Goal: Information Seeking & Learning: Learn about a topic

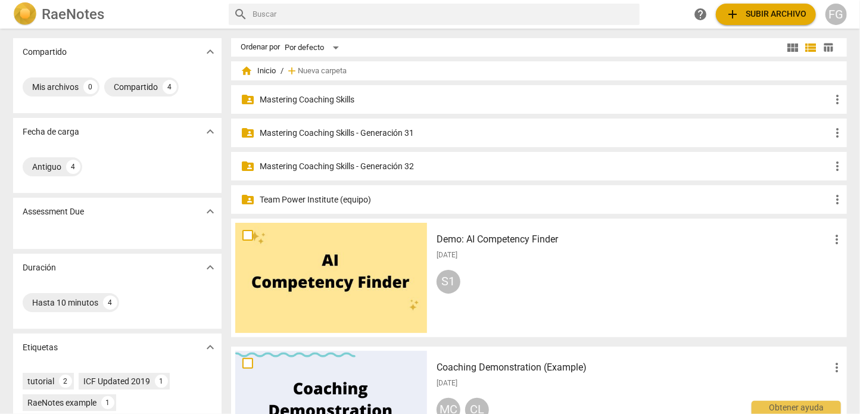
click at [385, 133] on p "Mastering Coaching Skills - Generación 31" at bounding box center [545, 133] width 570 height 13
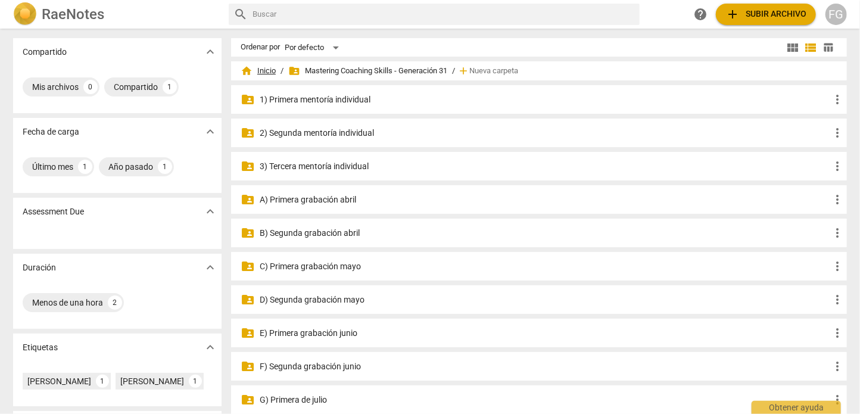
click at [254, 68] on span "home Inicio" at bounding box center [258, 71] width 35 height 12
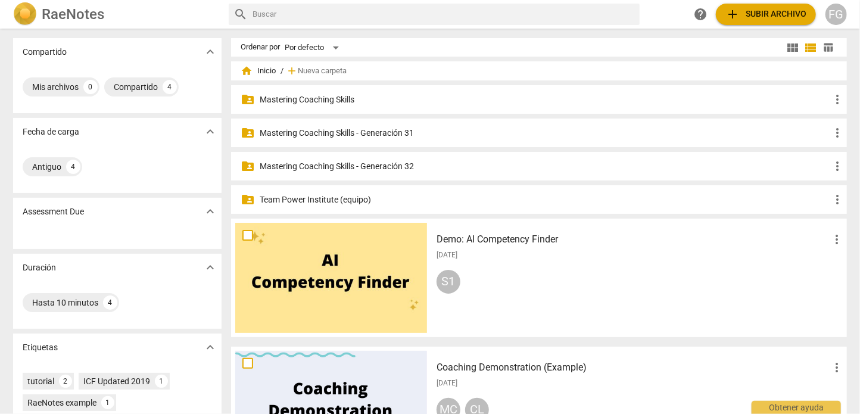
click at [401, 132] on p "Mastering Coaching Skills - Generación 31" at bounding box center [545, 133] width 570 height 13
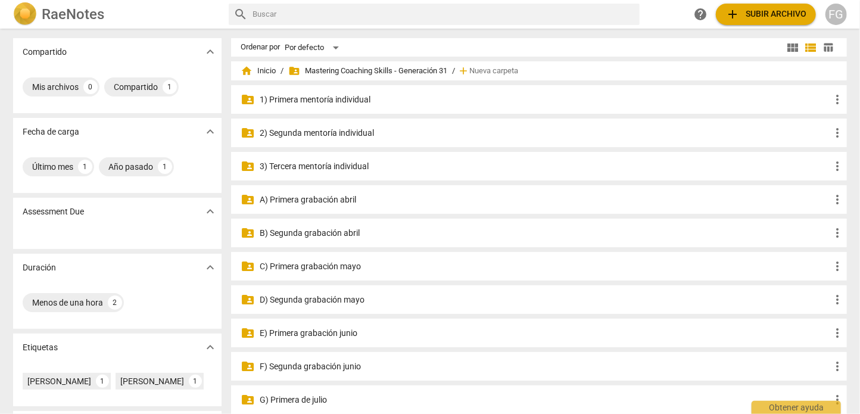
click at [341, 134] on p "2) Segunda mentoría individual" at bounding box center [545, 133] width 570 height 13
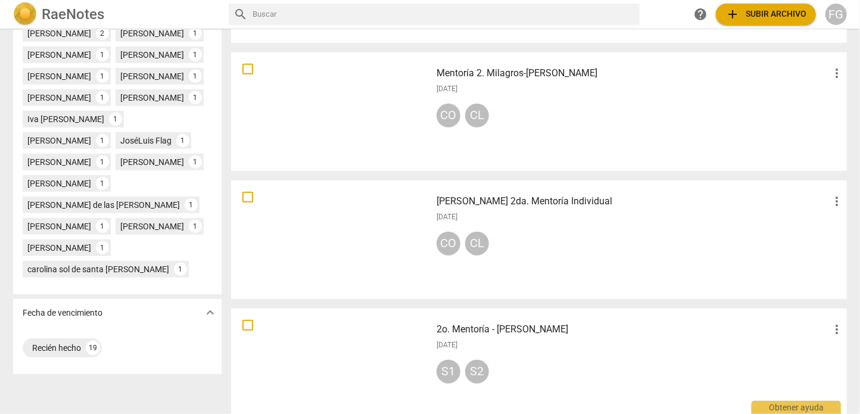
scroll to position [536, 0]
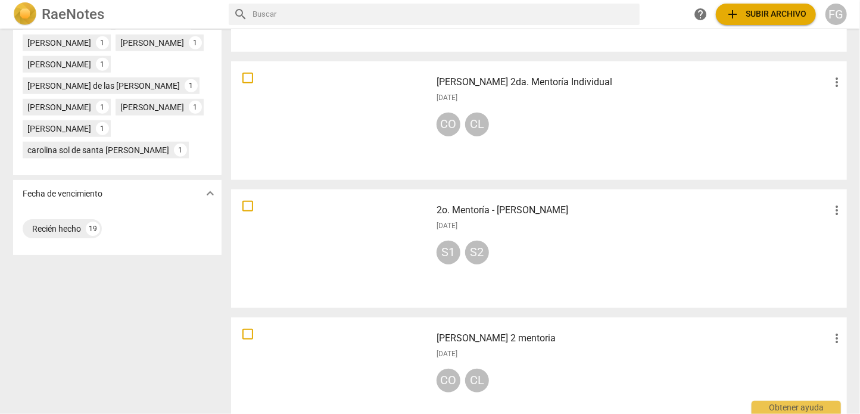
click at [514, 209] on h3 "2o. Mentoría - [PERSON_NAME]" at bounding box center [632, 210] width 393 height 14
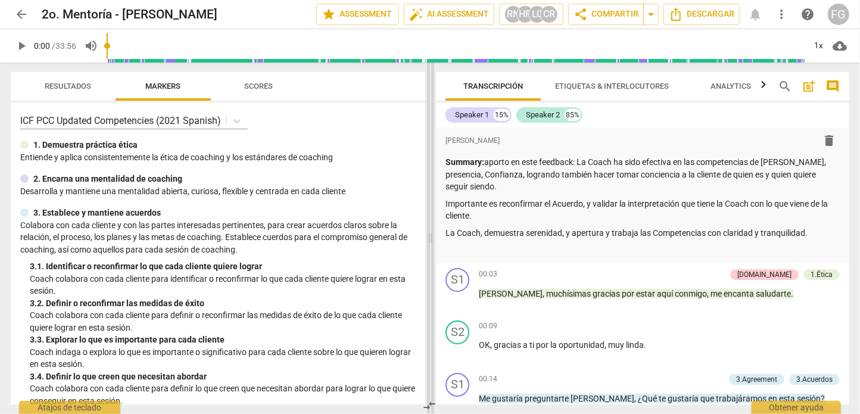
click at [428, 190] on span at bounding box center [430, 238] width 7 height 351
drag, startPoint x: 45, startPoint y: 147, endPoint x: 154, endPoint y: 146, distance: 109.6
click at [154, 146] on div "1. Demuestra práctica ética" at bounding box center [217, 145] width 395 height 13
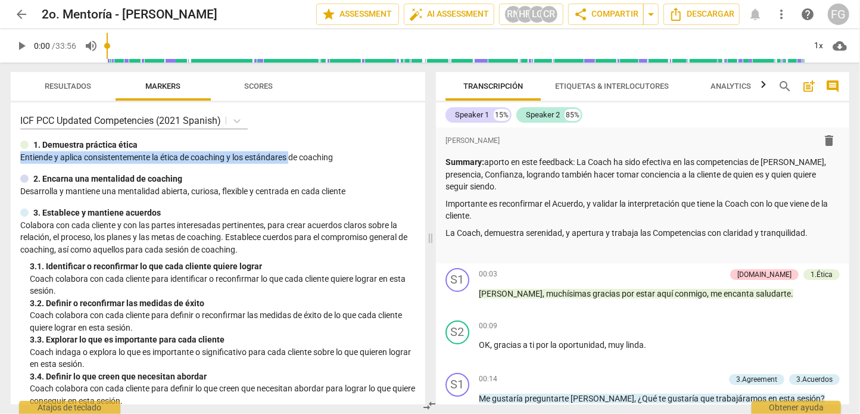
drag, startPoint x: 22, startPoint y: 157, endPoint x: 309, endPoint y: 159, distance: 287.0
click at [309, 159] on p "Entiende y aplica consistentemente la ética de coaching y los estándares de c…" at bounding box center [217, 157] width 395 height 13
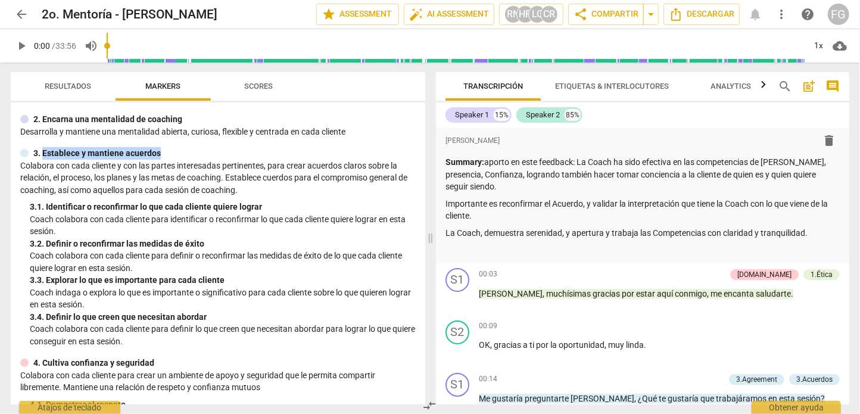
drag, startPoint x: 43, startPoint y: 154, endPoint x: 176, endPoint y: 161, distance: 133.6
click at [176, 160] on div "3. Establece y mantiene acuerdos" at bounding box center [217, 153] width 395 height 13
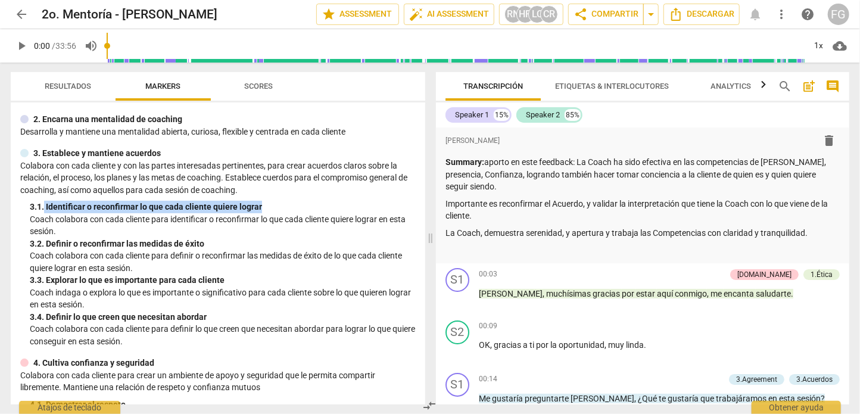
drag, startPoint x: 46, startPoint y: 214, endPoint x: 277, endPoint y: 214, distance: 231.0
click at [277, 213] on div "3. 1. Identificar o reconfirmar lo que cada cliente quiere lograr" at bounding box center [223, 207] width 386 height 13
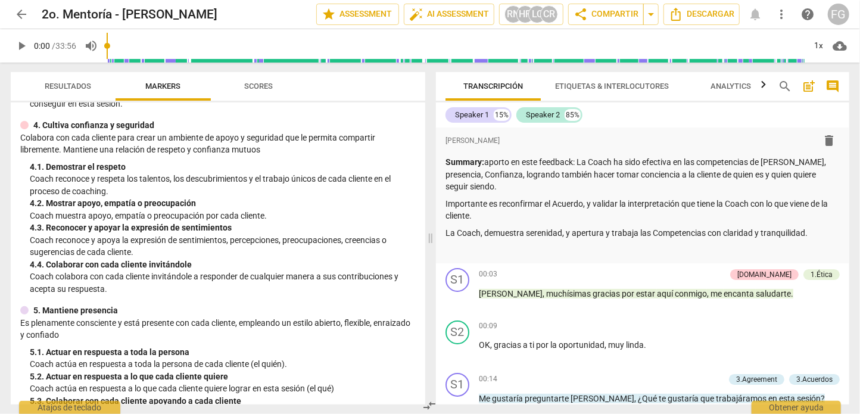
scroll to position [0, 0]
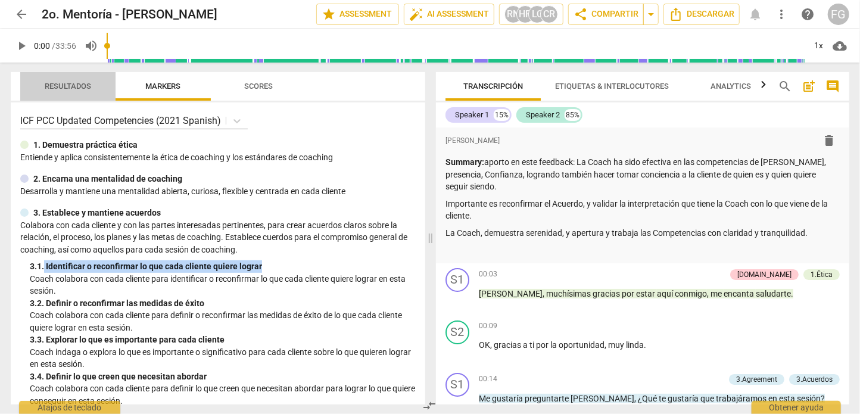
click at [63, 92] on span "Resultados" at bounding box center [67, 87] width 75 height 16
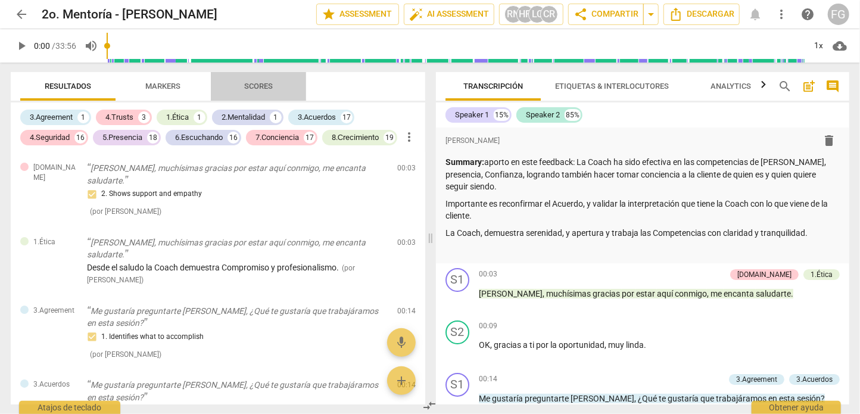
click at [255, 91] on span "Scores" at bounding box center [258, 86] width 29 height 9
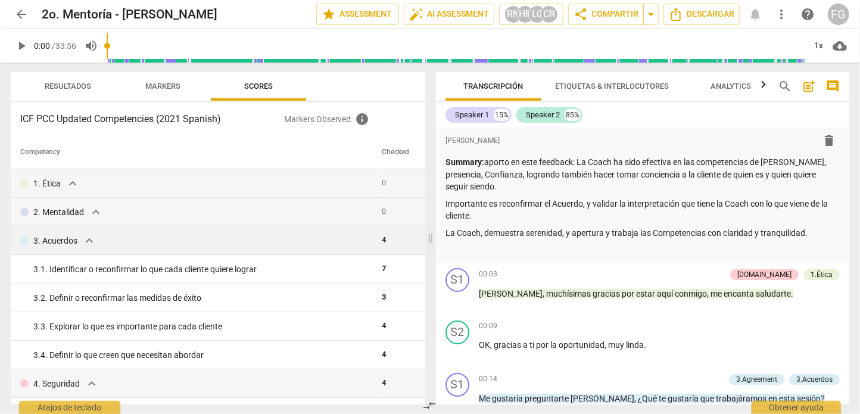
scroll to position [60, 0]
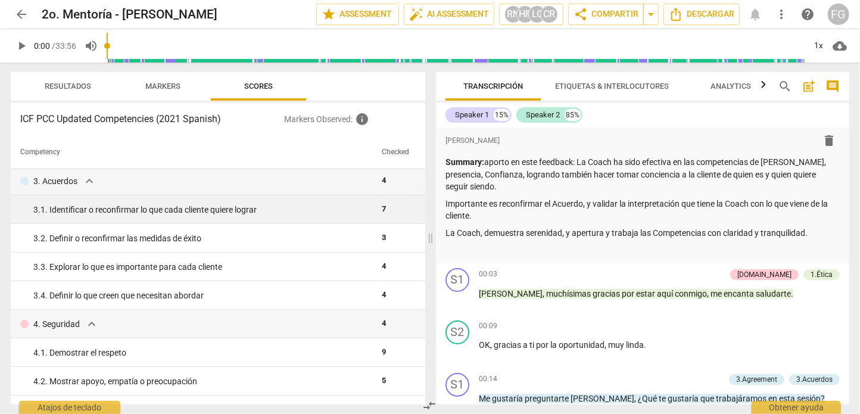
drag, startPoint x: 384, startPoint y: 211, endPoint x: 359, endPoint y: 213, distance: 25.1
click at [359, 213] on tr "3. 1. Identificar o reconfirmar lo que cada cliente quiere lograr 7" at bounding box center [218, 209] width 414 height 29
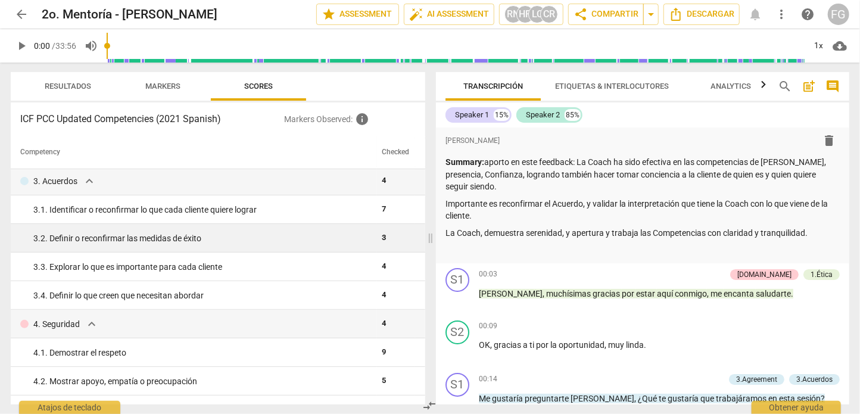
drag, startPoint x: 397, startPoint y: 240, endPoint x: 344, endPoint y: 240, distance: 53.0
click at [344, 240] on tr "3. 2. Definir o reconfirmar las medidas de éxito 3" at bounding box center [218, 238] width 414 height 29
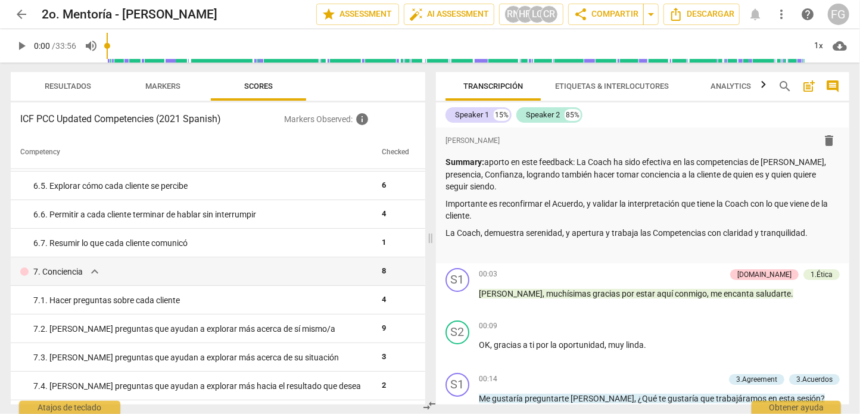
scroll to position [595, 0]
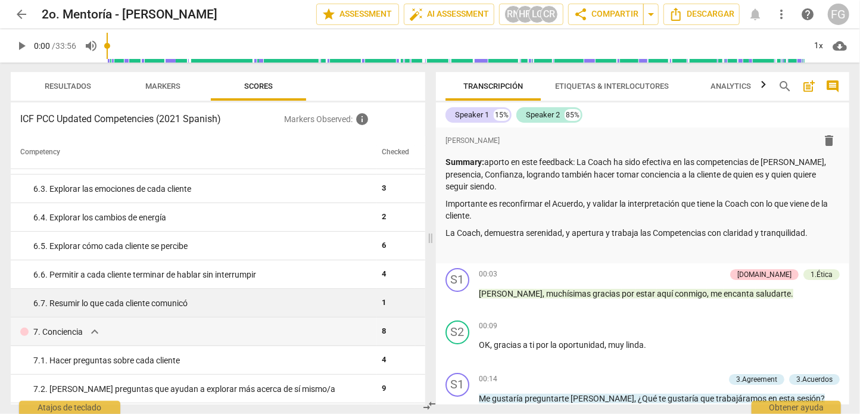
click at [356, 305] on div "6. 7. Resumir lo que cada cliente comunicó" at bounding box center [202, 303] width 339 height 13
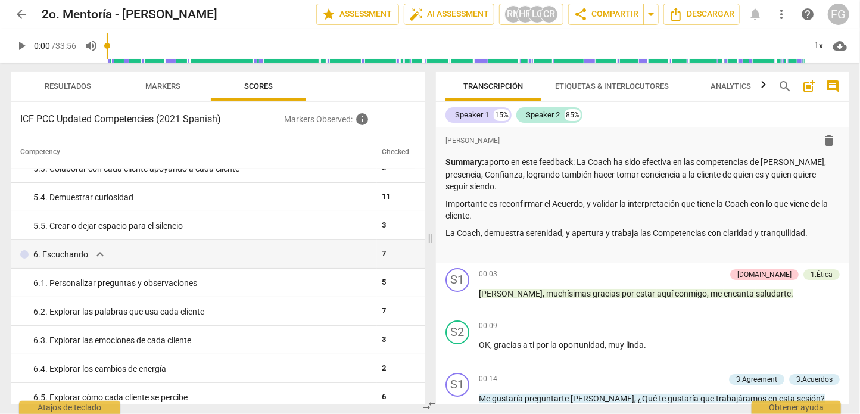
scroll to position [417, 0]
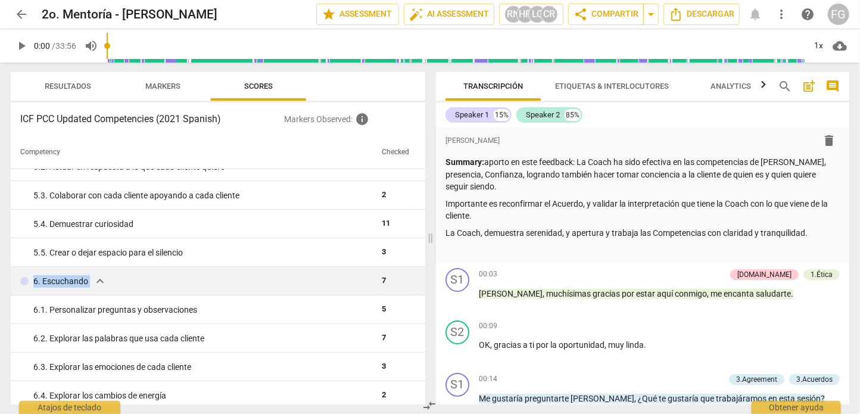
drag, startPoint x: 136, startPoint y: 283, endPoint x: 18, endPoint y: 282, distance: 117.3
click at [18, 282] on td "6. Escuchando expand_more" at bounding box center [194, 281] width 366 height 29
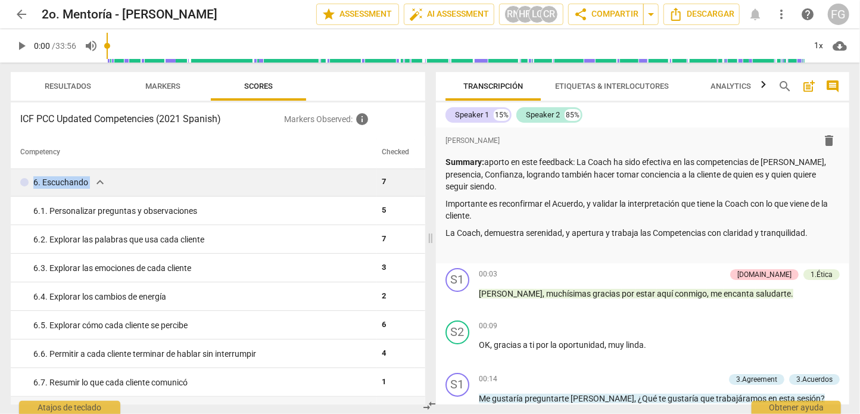
scroll to position [536, 0]
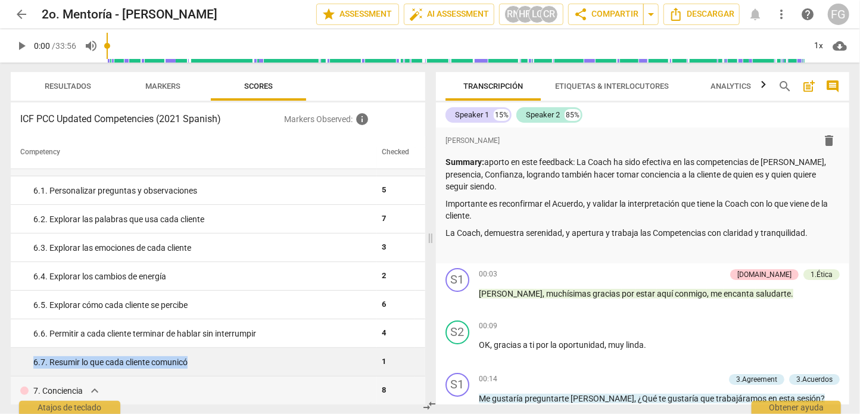
drag, startPoint x: 257, startPoint y: 360, endPoint x: 33, endPoint y: 357, distance: 223.3
click at [33, 357] on div "6. 7. Resumir lo que cada cliente comunicó" at bounding box center [202, 362] width 339 height 13
drag, startPoint x: 381, startPoint y: 364, endPoint x: 360, endPoint y: 366, distance: 21.5
click at [360, 366] on tr "6. 7. Resumir lo que cada cliente comunicó 1" at bounding box center [218, 362] width 414 height 29
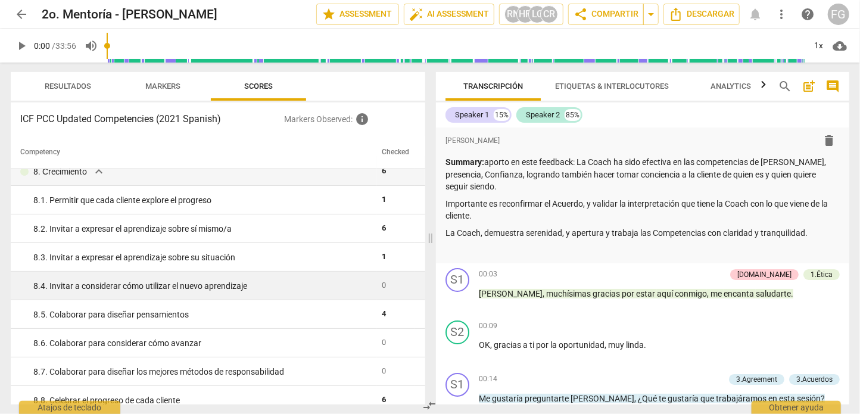
scroll to position [953, 0]
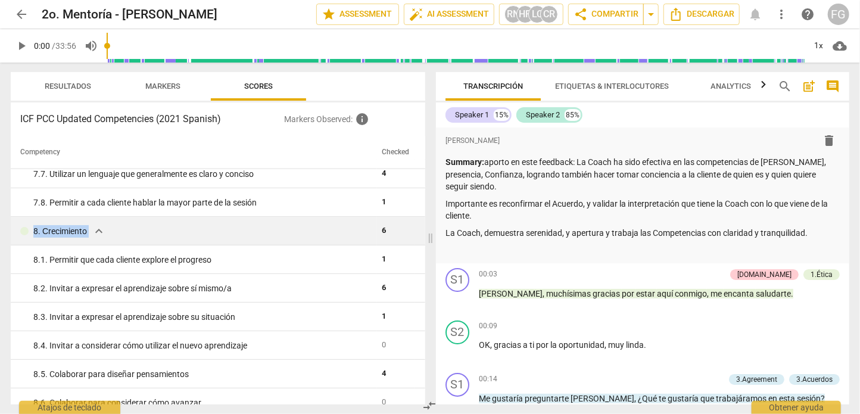
drag, startPoint x: 120, startPoint y: 231, endPoint x: 12, endPoint y: 234, distance: 107.8
click at [12, 234] on td "8. Сrecimiento expand_more" at bounding box center [194, 231] width 366 height 29
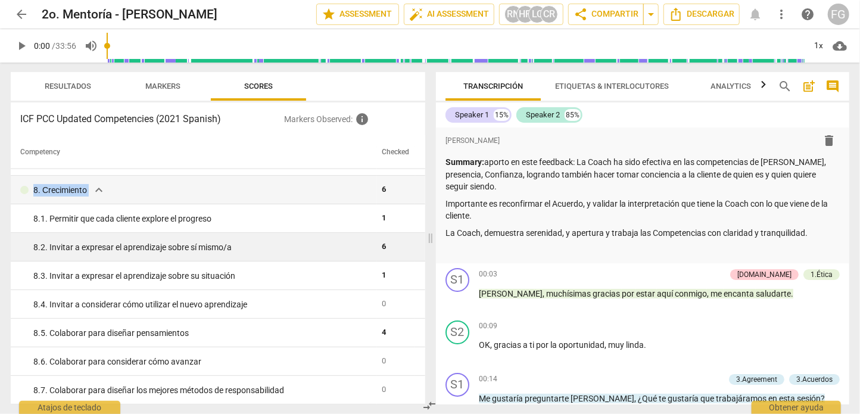
scroll to position [1012, 0]
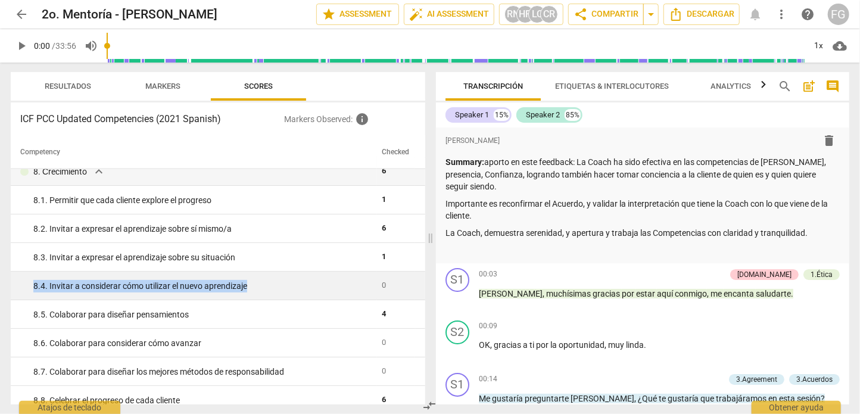
drag, startPoint x: 33, startPoint y: 286, endPoint x: 269, endPoint y: 288, distance: 235.8
click at [269, 288] on div "8. 4. Invitar a considerar cómo utilizar el nuevo aprendizaje" at bounding box center [202, 286] width 339 height 13
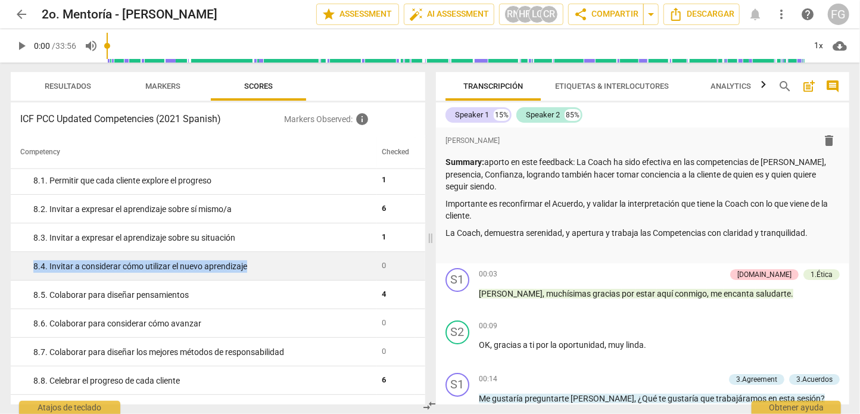
scroll to position [1051, 0]
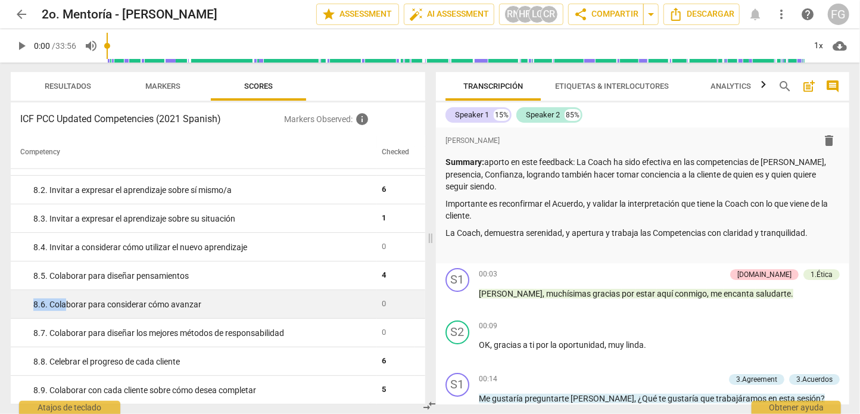
drag, startPoint x: 32, startPoint y: 302, endPoint x: 72, endPoint y: 301, distance: 39.9
click at [72, 301] on td "8. 6. Colaborar para considerar cómo avanzar" at bounding box center [194, 304] width 366 height 29
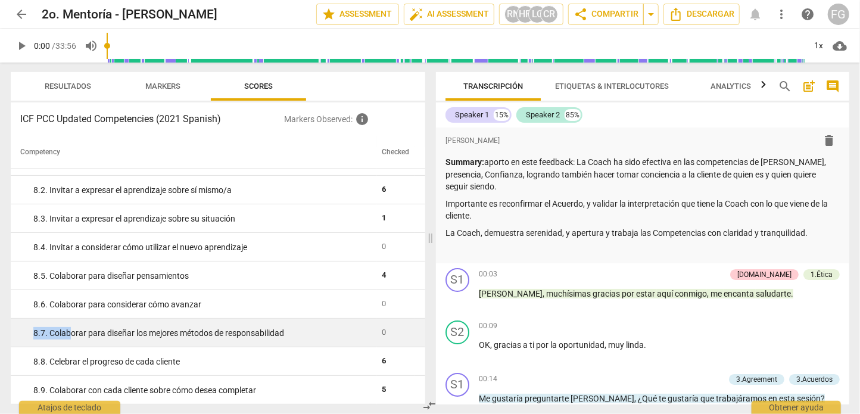
drag, startPoint x: 32, startPoint y: 329, endPoint x: 70, endPoint y: 332, distance: 38.2
click at [70, 332] on td "8. 7. Colaborar para diseñar los mejores métodos de responsabilidad" at bounding box center [194, 333] width 366 height 29
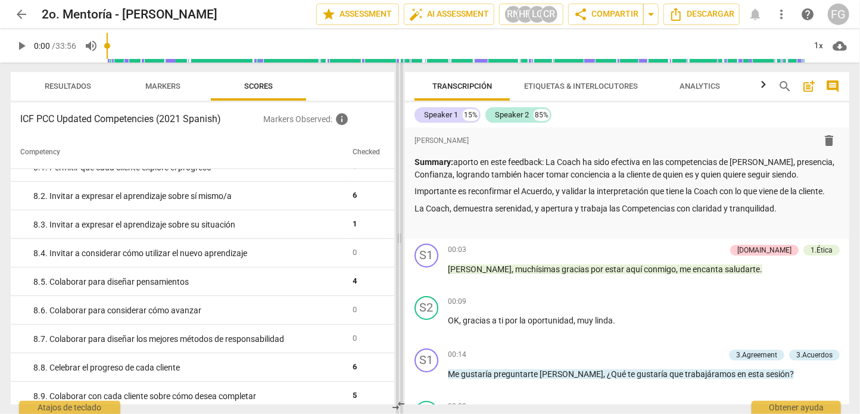
scroll to position [1058, 0]
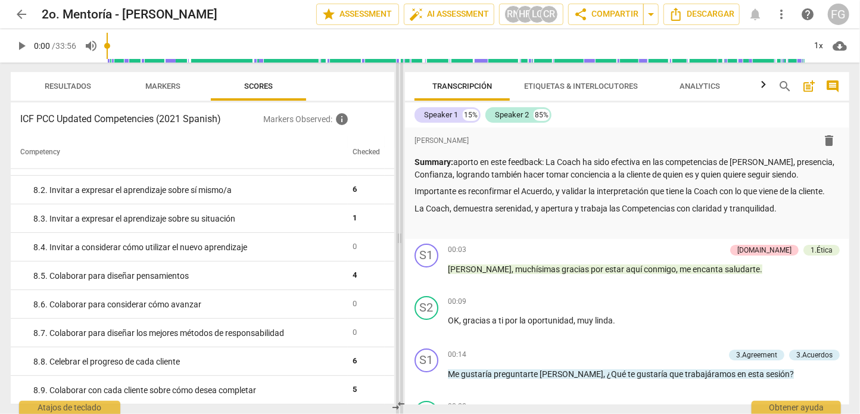
drag, startPoint x: 429, startPoint y: 234, endPoint x: 398, endPoint y: 237, distance: 31.1
click at [398, 237] on span at bounding box center [399, 238] width 7 height 351
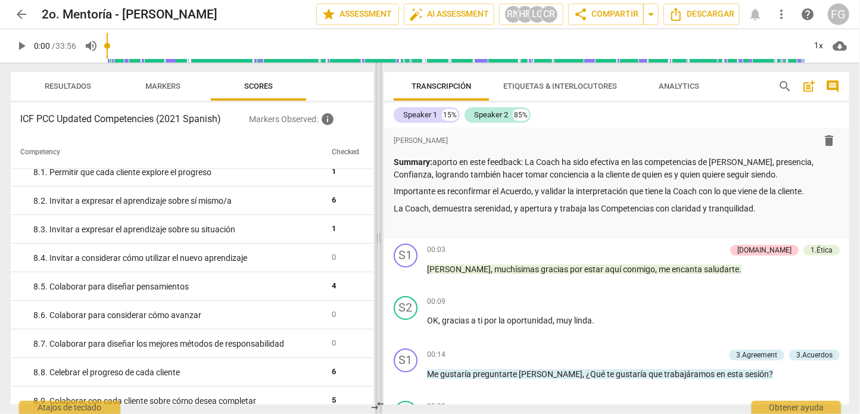
drag, startPoint x: 401, startPoint y: 204, endPoint x: 380, endPoint y: 204, distance: 20.8
click at [380, 204] on span at bounding box center [378, 238] width 7 height 351
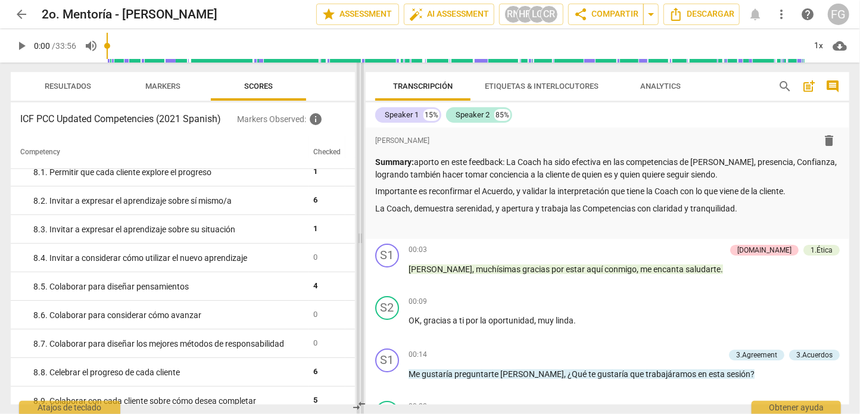
scroll to position [1073, 0]
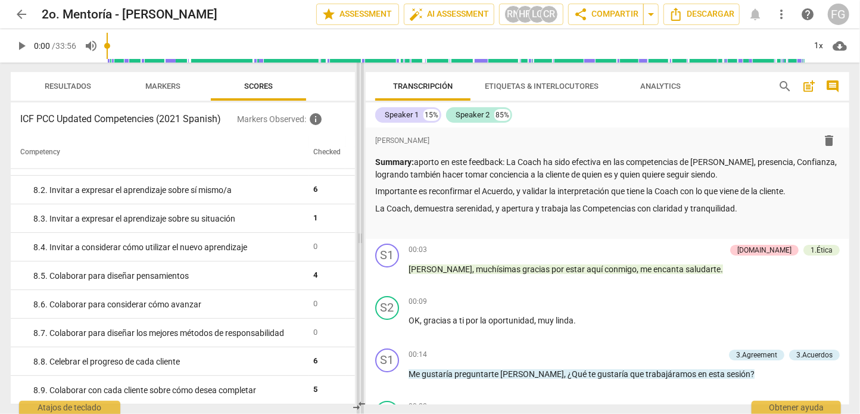
drag, startPoint x: 376, startPoint y: 202, endPoint x: 357, endPoint y: 204, distance: 18.5
click at [357, 204] on span at bounding box center [360, 238] width 7 height 351
click at [20, 47] on span "play_arrow" at bounding box center [21, 46] width 14 height 14
click at [23, 45] on span "pause" at bounding box center [21, 46] width 14 height 14
click at [17, 42] on span "play_arrow" at bounding box center [21, 46] width 14 height 14
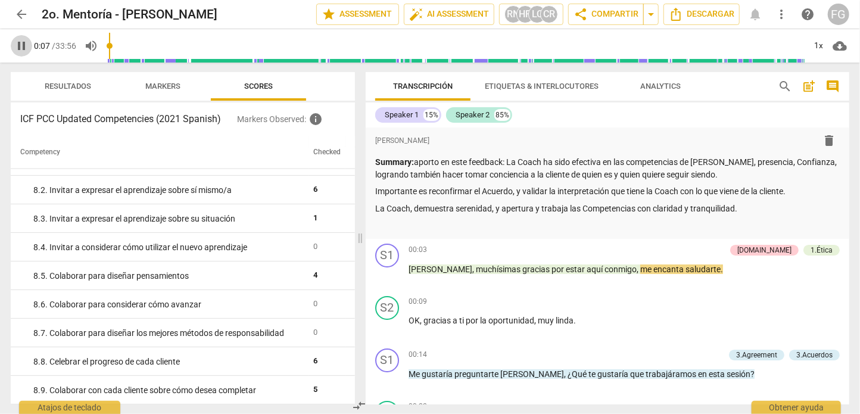
click at [17, 42] on span "pause" at bounding box center [21, 46] width 14 height 14
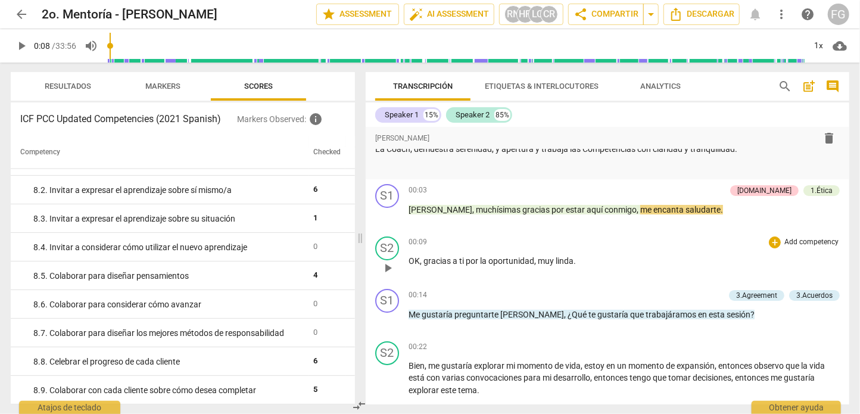
scroll to position [119, 0]
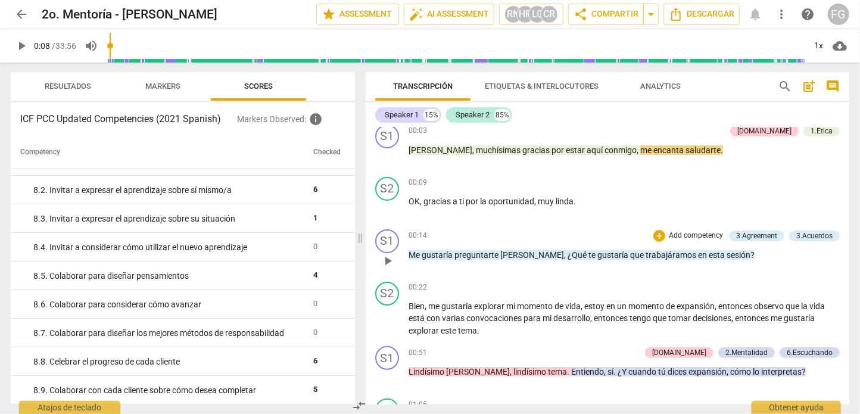
click at [388, 260] on span "play_arrow" at bounding box center [387, 261] width 14 height 14
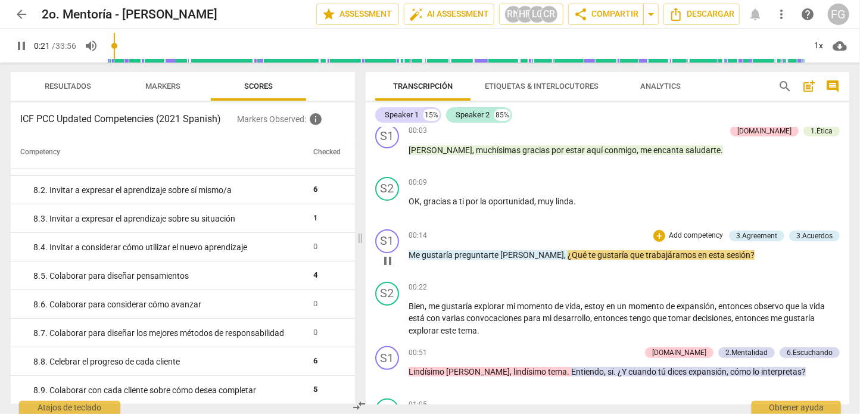
click at [388, 260] on span "pause" at bounding box center [387, 261] width 14 height 14
type input "21"
click at [684, 236] on p "Add competency" at bounding box center [695, 235] width 57 height 11
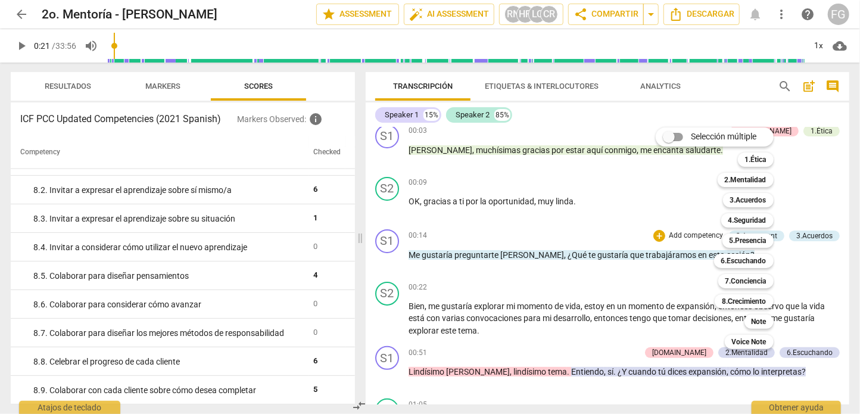
click at [812, 242] on div at bounding box center [430, 207] width 860 height 414
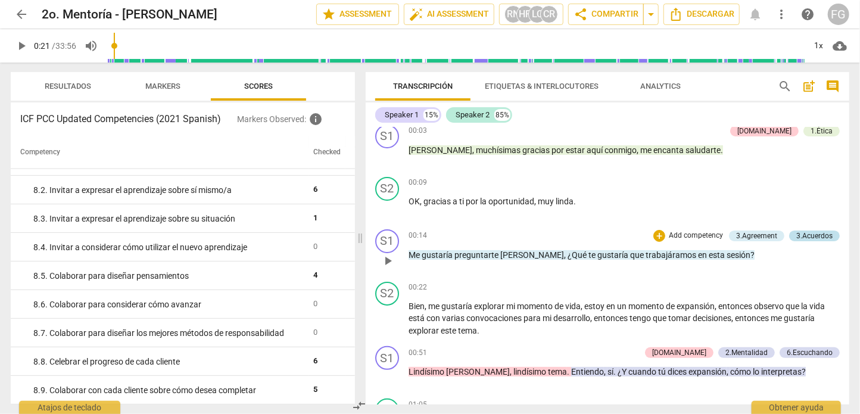
click at [813, 238] on div "3.Acuerdos" at bounding box center [814, 235] width 36 height 11
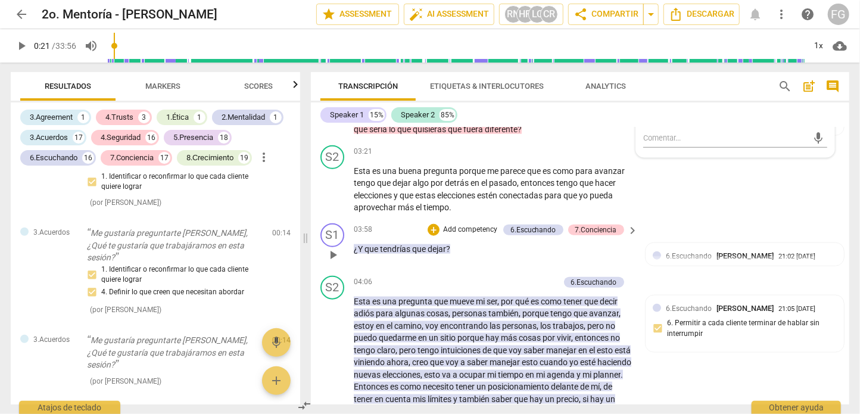
scroll to position [774, 0]
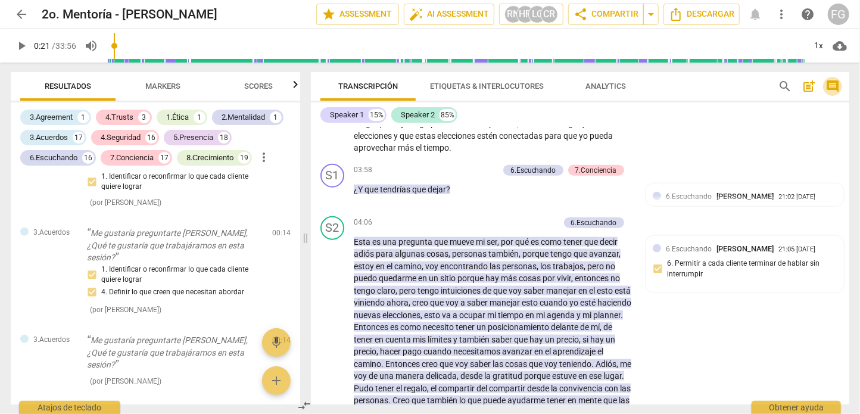
click at [834, 87] on span "comment" at bounding box center [832, 86] width 14 height 14
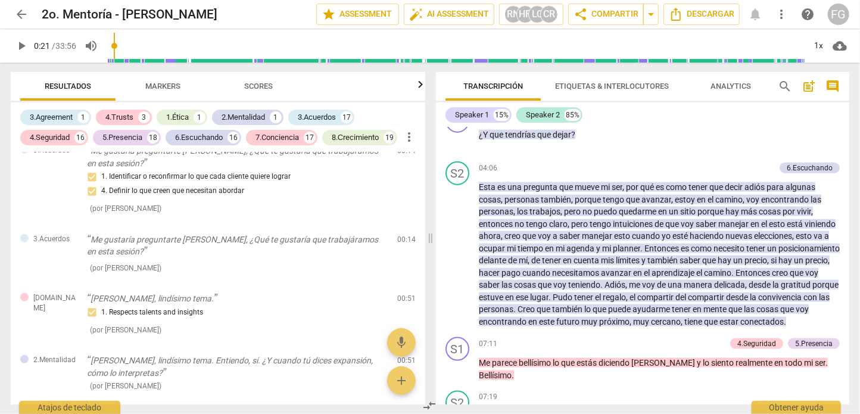
scroll to position [353, 0]
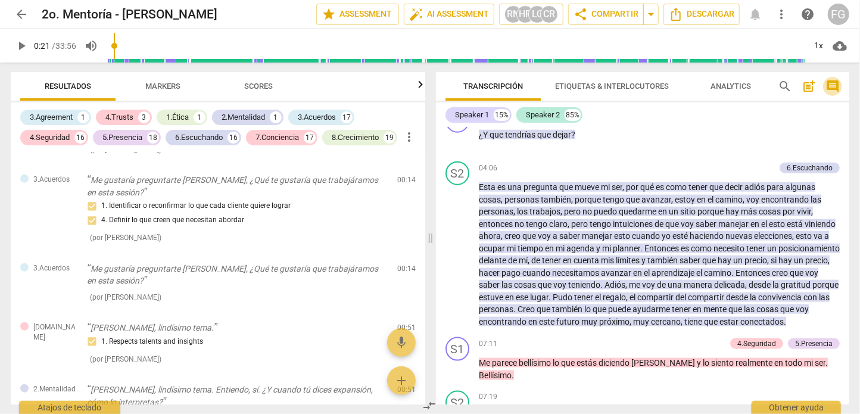
click at [834, 87] on span "comment" at bounding box center [832, 86] width 14 height 14
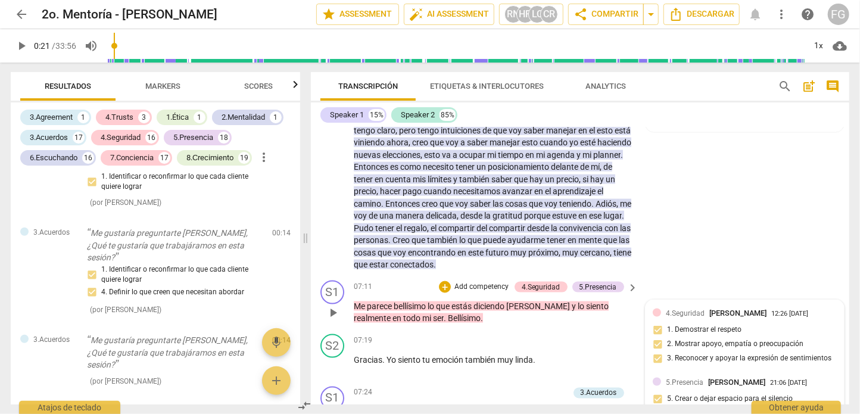
scroll to position [820, 0]
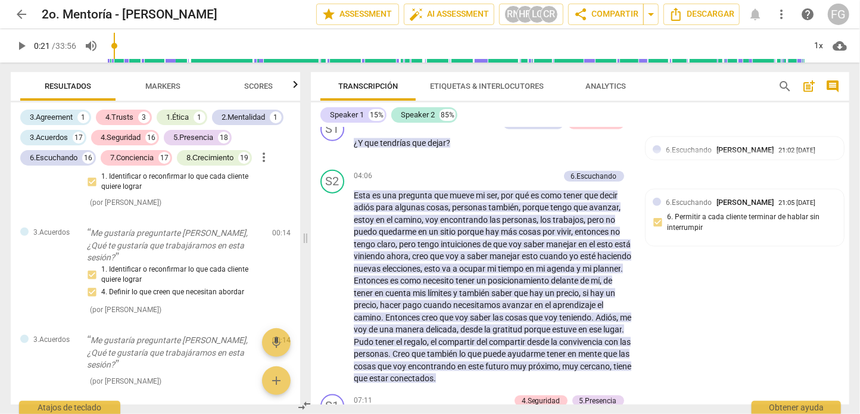
click at [595, 86] on span "Analytics" at bounding box center [605, 86] width 40 height 9
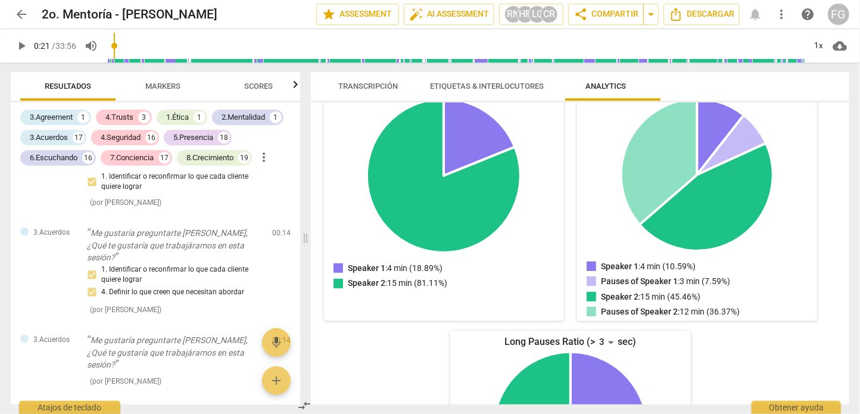
scroll to position [179, 0]
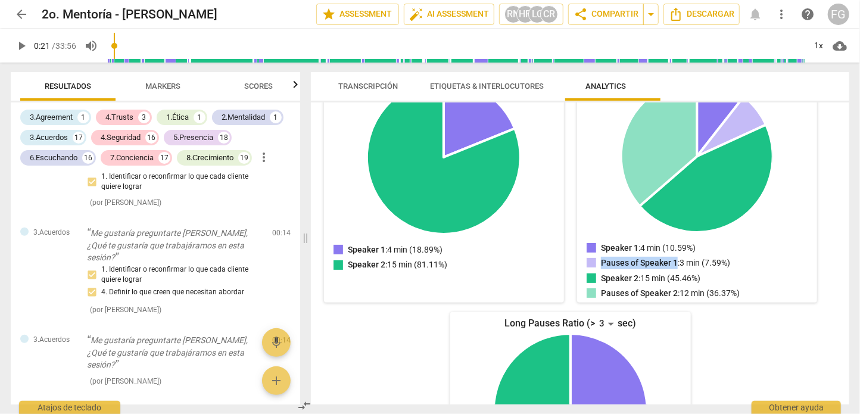
drag, startPoint x: 598, startPoint y: 267, endPoint x: 679, endPoint y: 265, distance: 81.0
click at [678, 265] on span "Pauses of Speaker 1" at bounding box center [639, 263] width 77 height 10
click at [563, 278] on div "Talk Ratio Speaker 1: 4 min (18.89%) Speaker 2: 15 min (81.11%) Speaker 1 : 4 m…" at bounding box center [570, 295] width 500 height 463
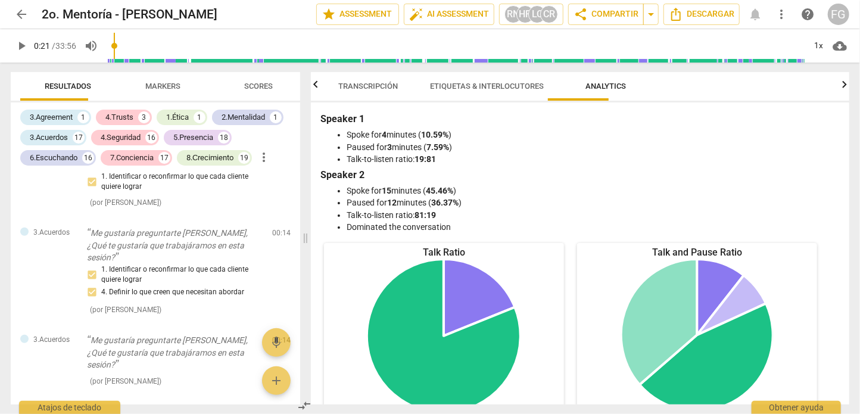
scroll to position [0, 0]
